Goal: Information Seeking & Learning: Learn about a topic

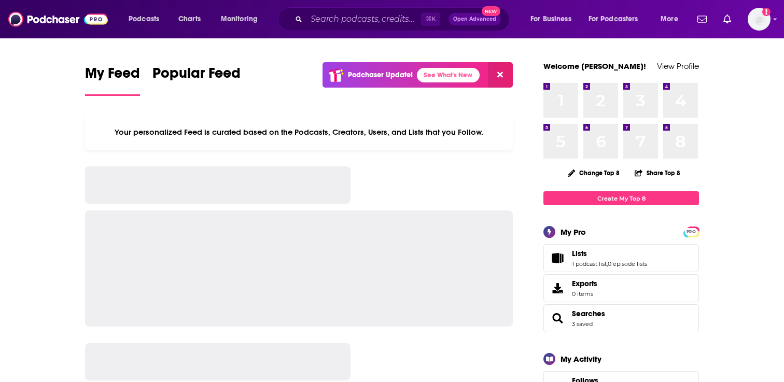
click at [321, 15] on input "Search podcasts, credits, & more..." at bounding box center [363, 19] width 115 height 17
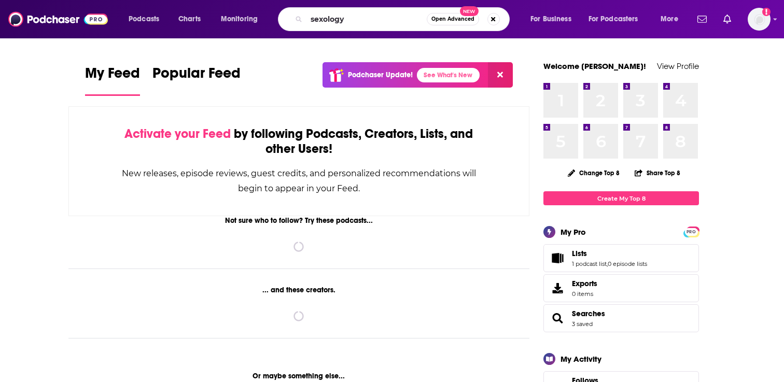
type input "sexology"
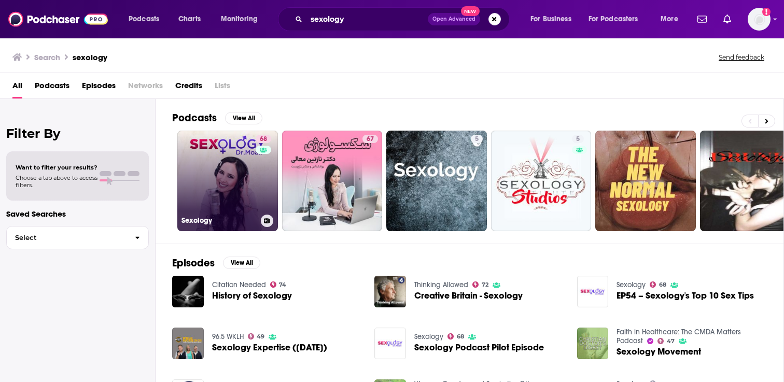
click at [262, 162] on div "68" at bounding box center [265, 175] width 18 height 80
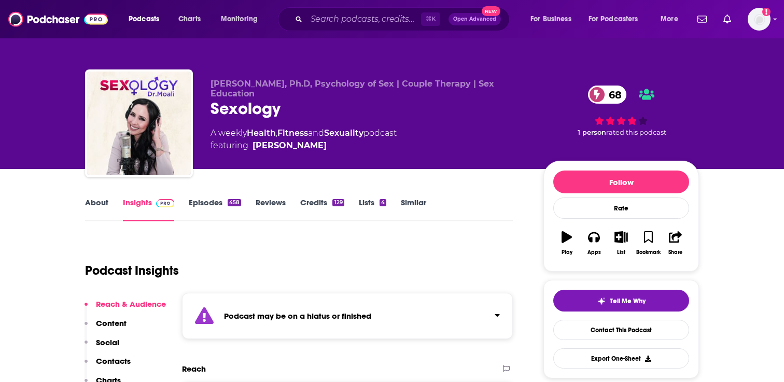
click at [348, 276] on div "Podcast Insights" at bounding box center [294, 264] width 419 height 53
click at [97, 201] on link "About" at bounding box center [96, 209] width 23 height 24
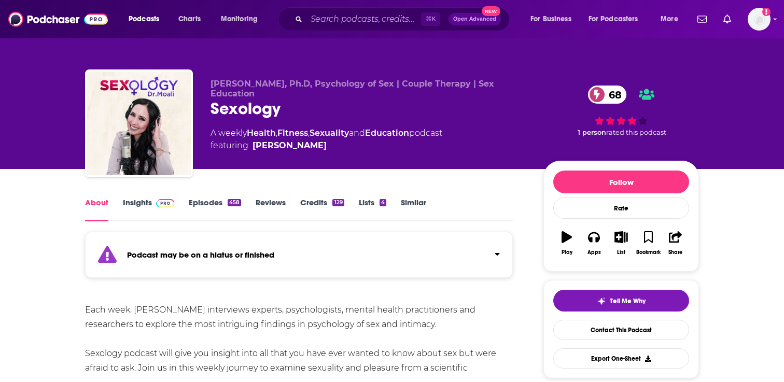
click at [211, 207] on link "Episodes 458" at bounding box center [215, 209] width 52 height 24
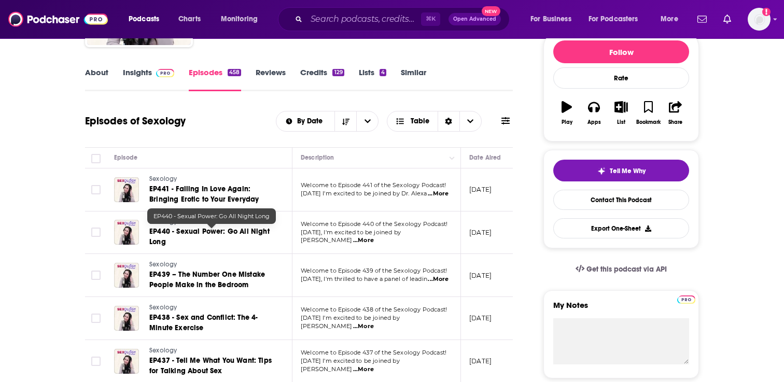
scroll to position [132, 0]
